Goal: Information Seeking & Learning: Learn about a topic

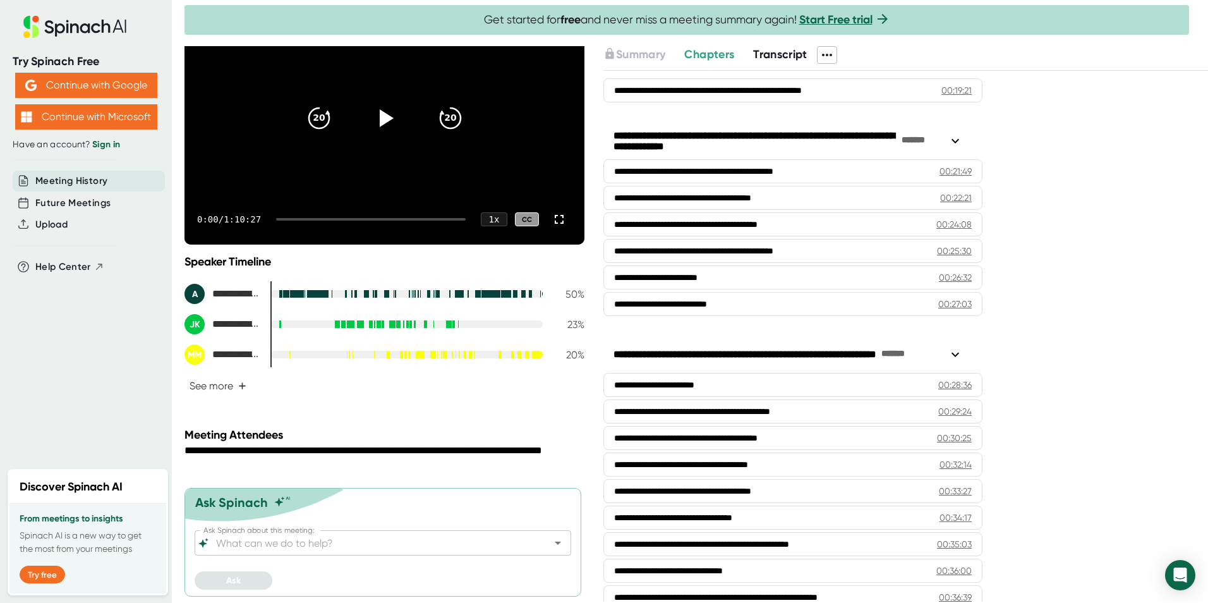
scroll to position [346, 0]
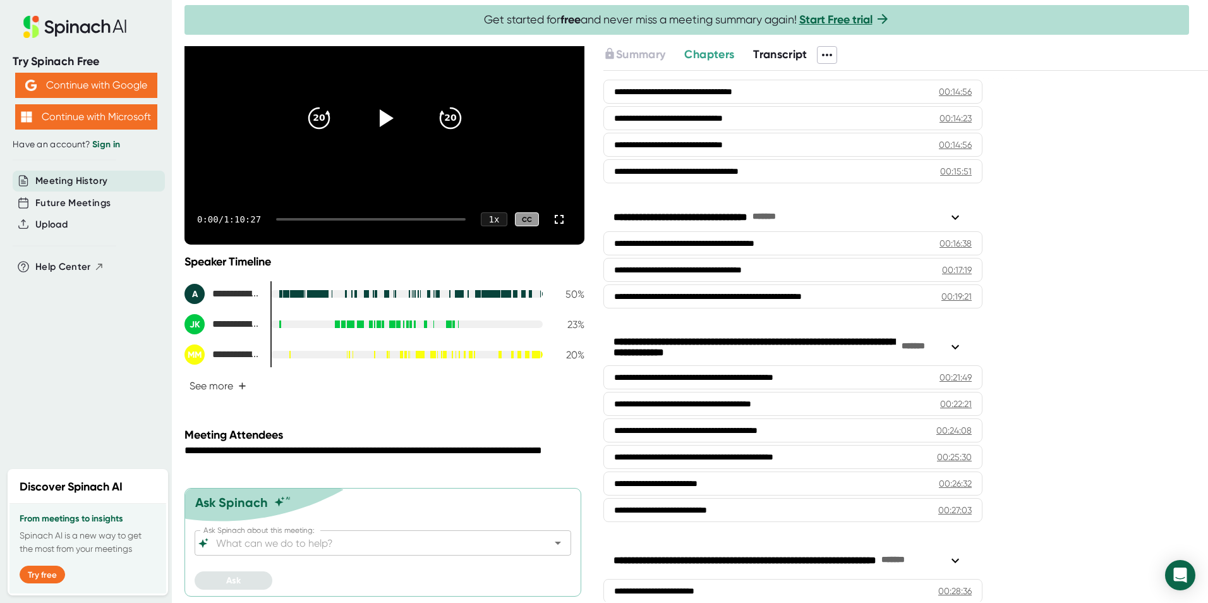
click at [794, 57] on span "Transcript" at bounding box center [780, 54] width 54 height 14
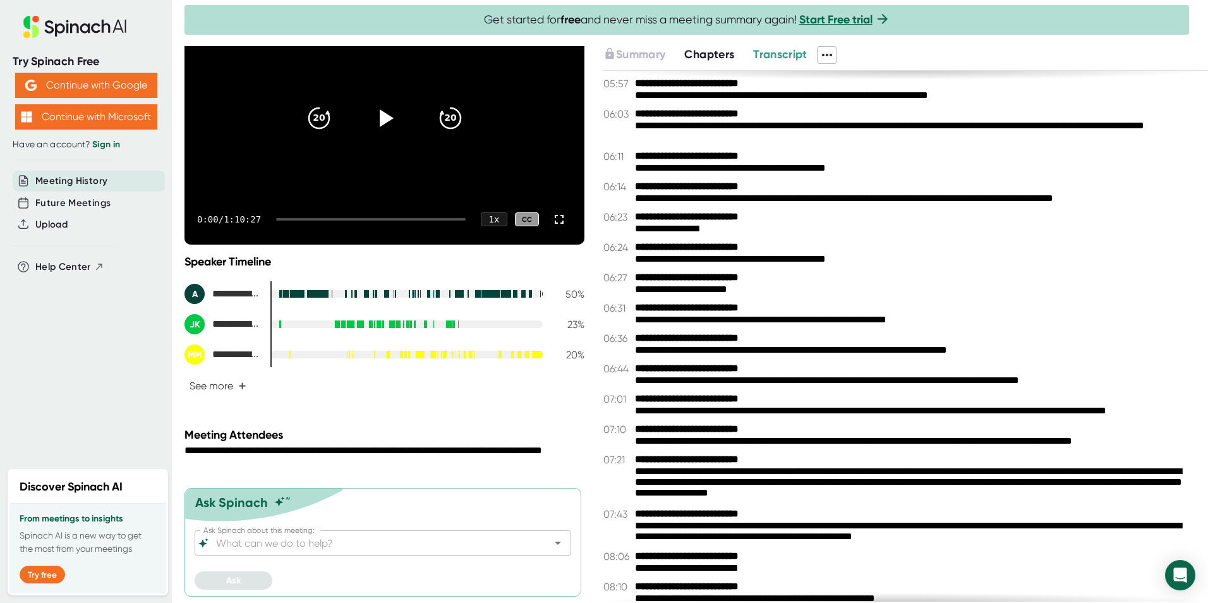
scroll to position [1517, 0]
